Goal: Information Seeking & Learning: Find specific fact

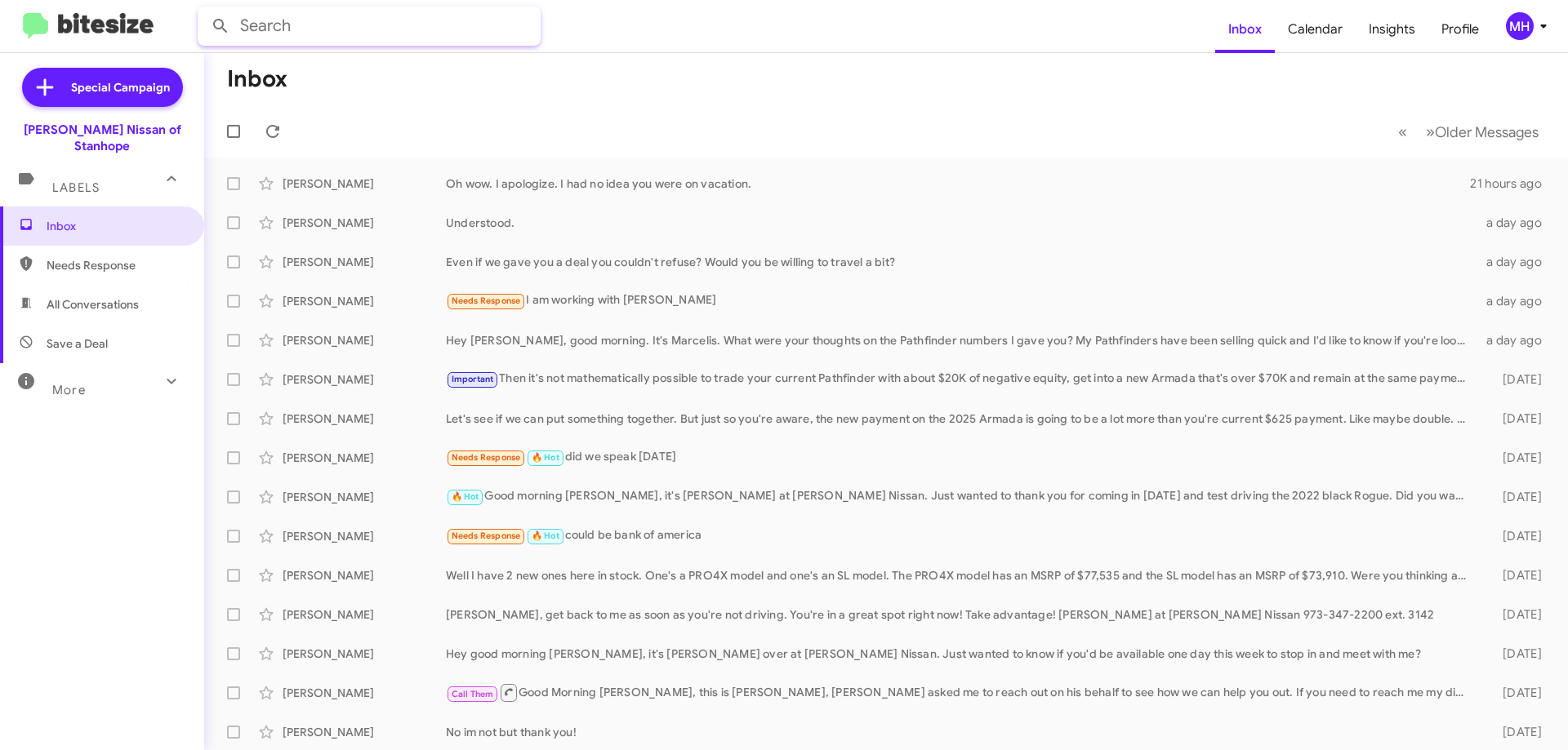
click at [283, 27] on input "text" at bounding box center [369, 26] width 343 height 39
type input "[PERSON_NAME]"
click at [204, 10] on button at bounding box center [221, 26] width 33 height 33
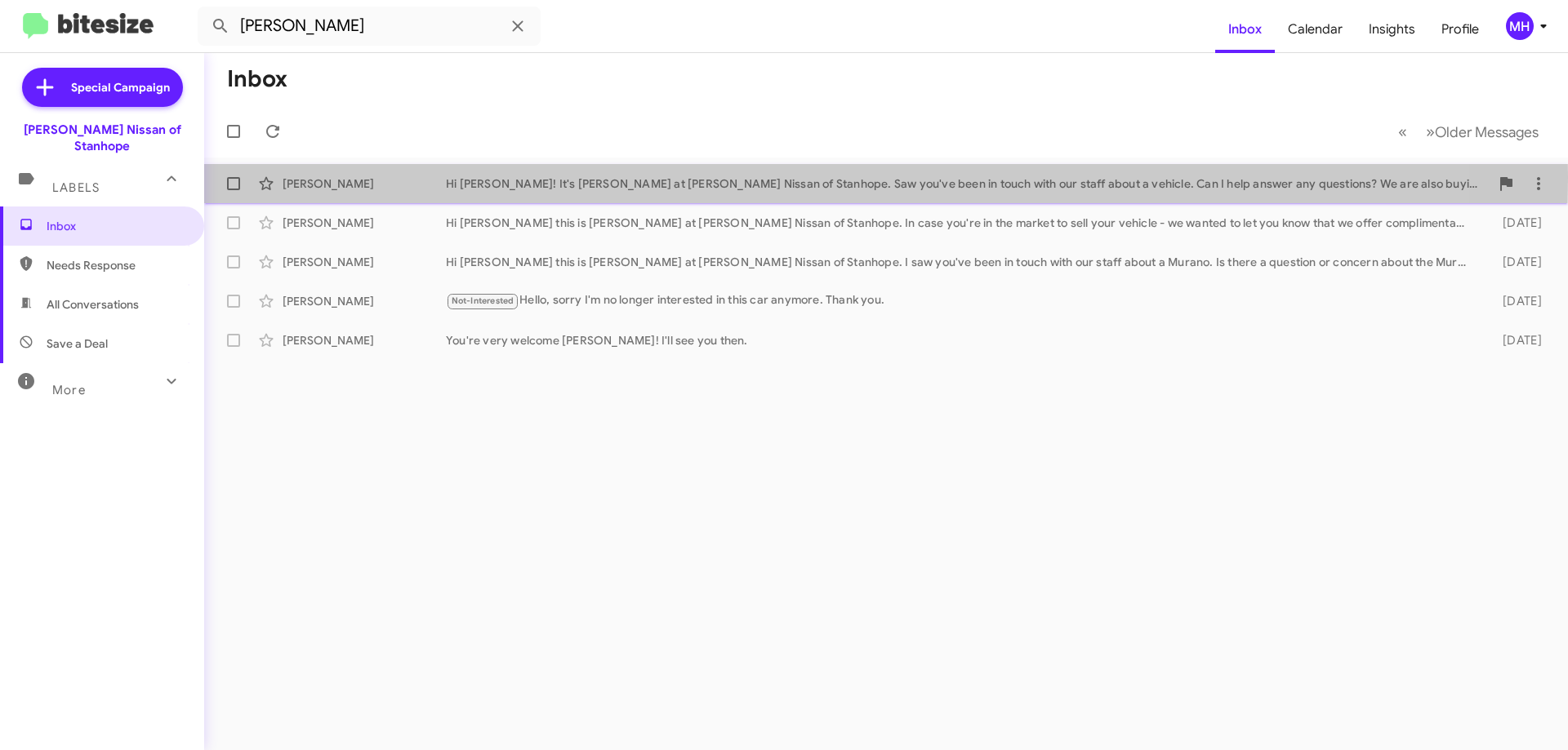
click at [585, 177] on div "Hi [PERSON_NAME]! It's [PERSON_NAME] at [PERSON_NAME] Nissan of Stanhope. Saw y…" at bounding box center [967, 184] width 1043 height 16
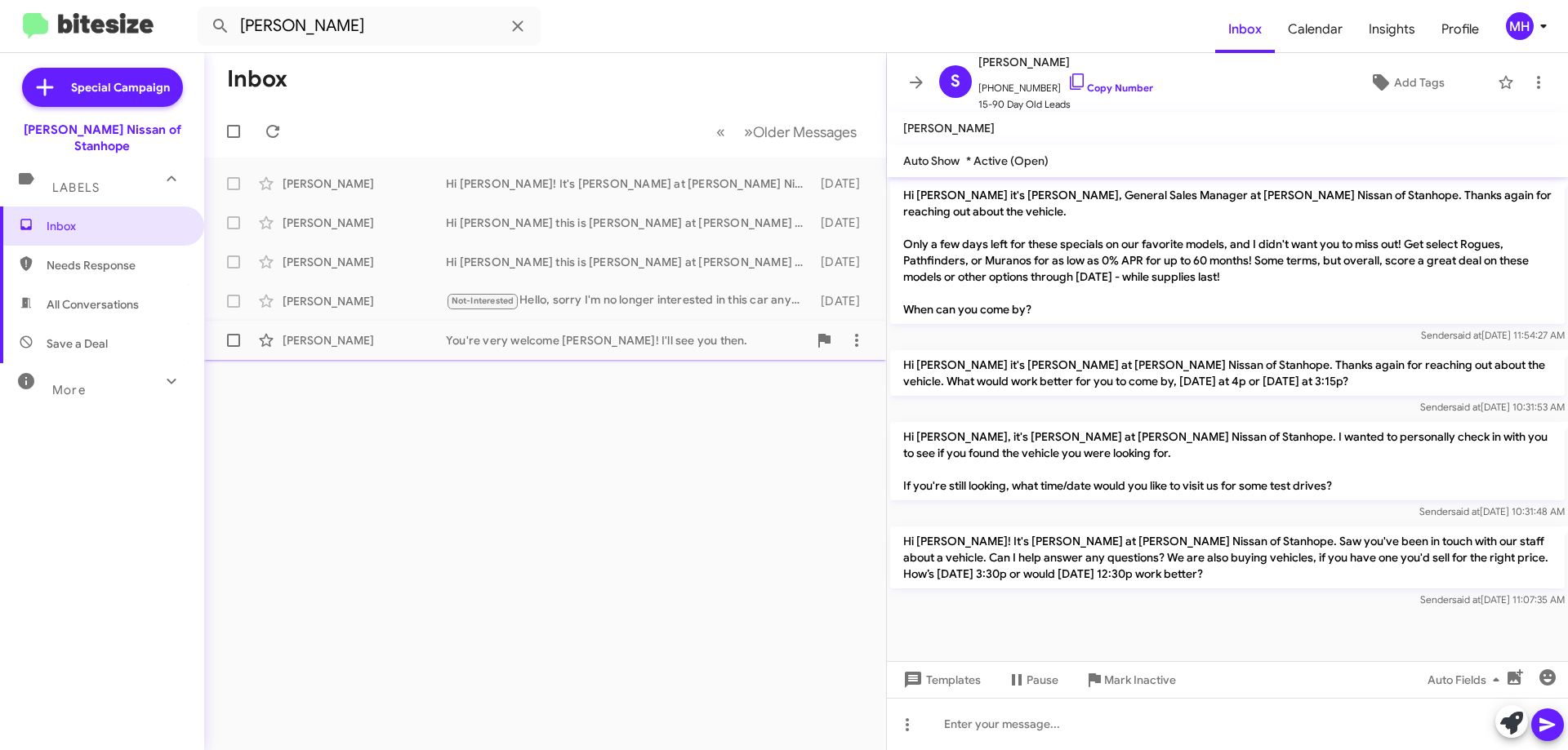
click at [390, 329] on div "[PERSON_NAME] You're very welcome [PERSON_NAME]! I'll see you then. [DATE]" at bounding box center [545, 341] width 656 height 33
